Goal: Information Seeking & Learning: Obtain resource

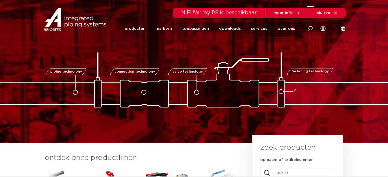
click at [311, 29] on icon at bounding box center [310, 28] width 5 height 5
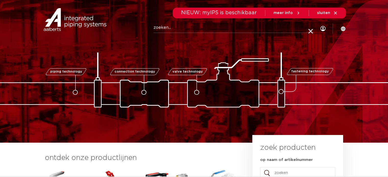
click at [160, 26] on input "Zoeken" at bounding box center [233, 28] width 160 height 10
type input "Super MPI"
click button "Zoeken" at bounding box center [0, 0] width 0 height 0
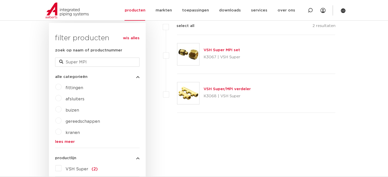
click at [219, 50] on link "VSH Super MPI set" at bounding box center [221, 50] width 36 height 4
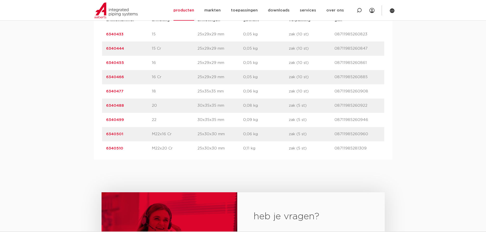
scroll to position [357, 0]
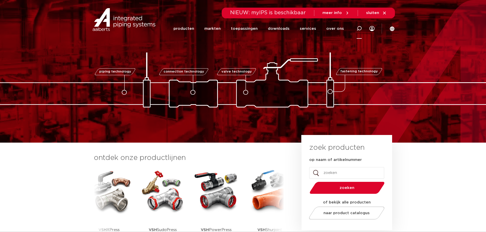
click at [359, 27] on icon at bounding box center [358, 28] width 5 height 5
type input "Super"
click button "Zoeken" at bounding box center [0, 0] width 0 height 0
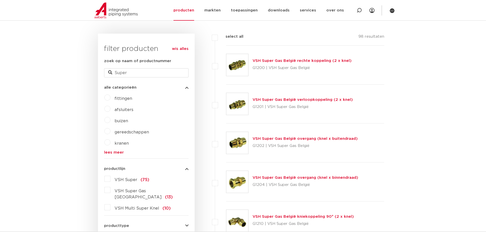
scroll to position [153, 0]
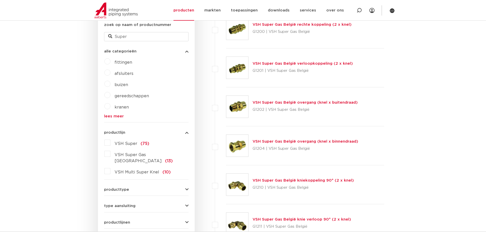
click at [110, 143] on label "VSH Super (75)" at bounding box center [129, 143] width 39 height 8
click at [0, 0] on input "VSH Super (75)" at bounding box center [0, 0] width 0 height 0
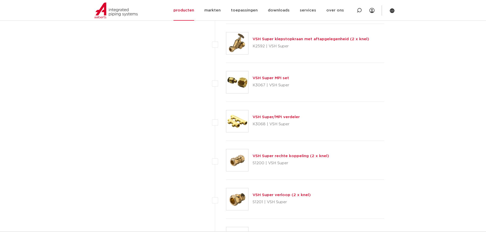
scroll to position [561, 0]
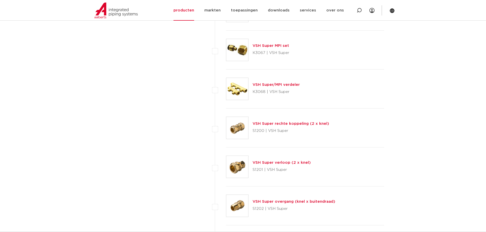
click at [289, 125] on link "VSH Super rechte koppeling (2 x knel)" at bounding box center [290, 124] width 76 height 4
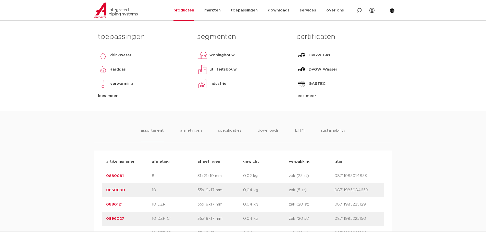
scroll to position [229, 0]
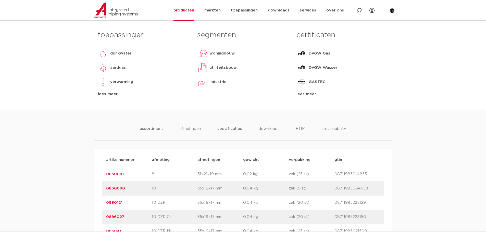
click at [228, 130] on li "specificaties" at bounding box center [229, 133] width 24 height 15
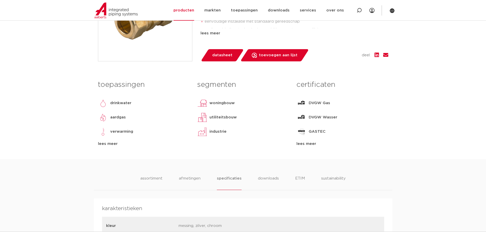
scroll to position [178, 0]
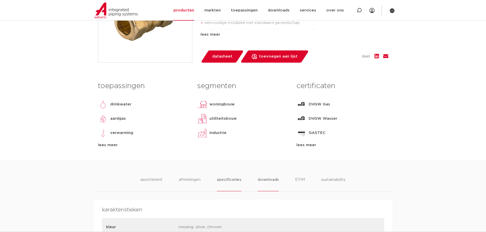
click at [266, 179] on li "downloads" at bounding box center [268, 184] width 21 height 15
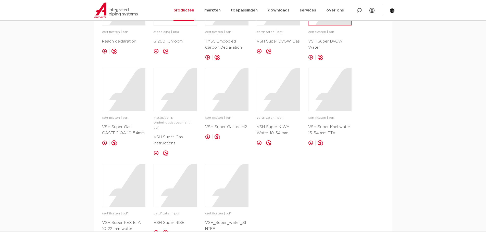
scroll to position [535, 0]
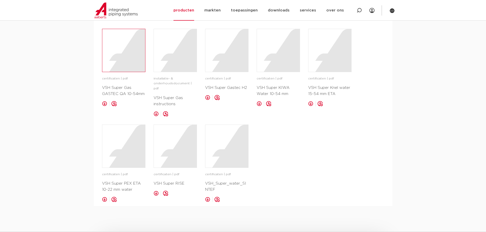
click at [125, 48] on div at bounding box center [123, 50] width 43 height 43
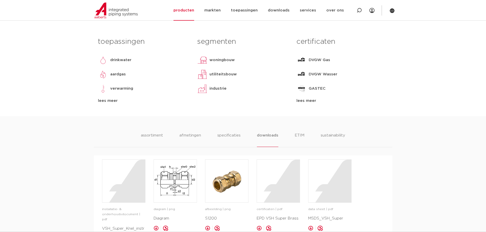
scroll to position [153, 0]
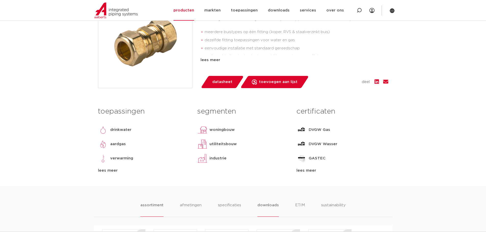
click at [149, 206] on li "assortiment" at bounding box center [151, 209] width 23 height 15
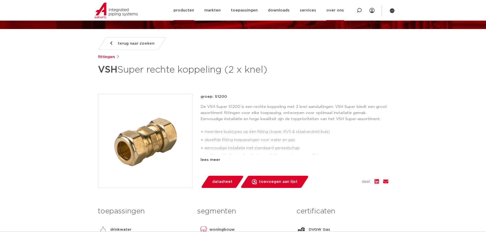
scroll to position [0, 0]
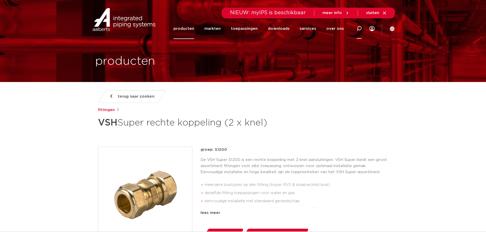
click at [357, 28] on icon at bounding box center [359, 28] width 6 height 6
type input "0860301"
click button "Zoeken" at bounding box center [0, 0] width 0 height 0
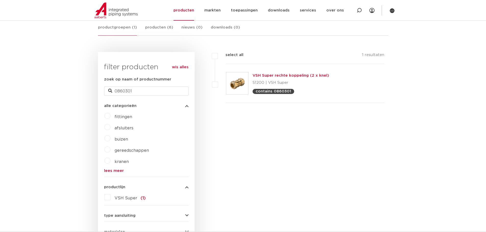
scroll to position [97, 0]
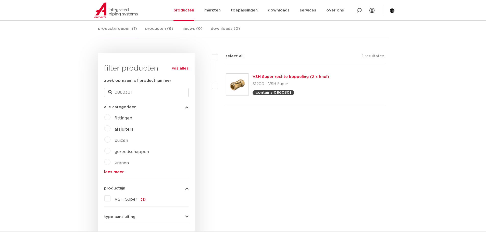
click at [262, 76] on link "VSH Super rechte koppeling (2 x knel)" at bounding box center [290, 77] width 76 height 4
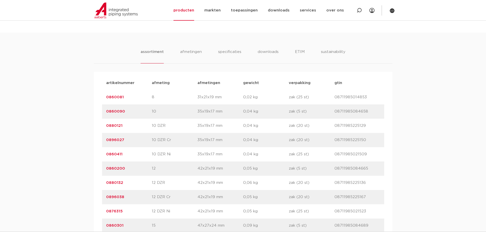
scroll to position [306, 0]
click at [230, 54] on li "specificaties" at bounding box center [229, 56] width 24 height 15
